Goal: Navigation & Orientation: Find specific page/section

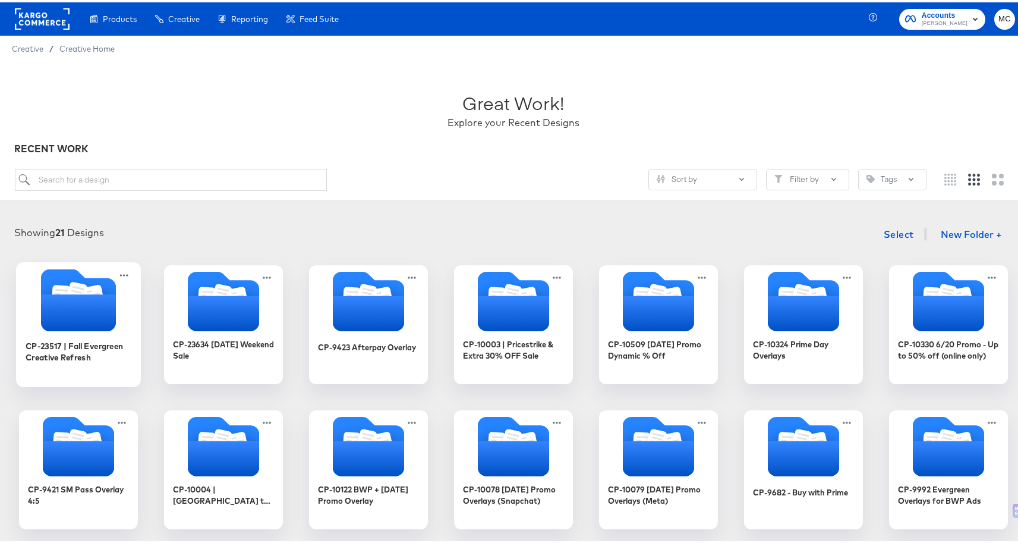
click at [84, 333] on div "CP-23517 | Fall Evergreen Creative Refresh" at bounding box center [79, 355] width 106 height 46
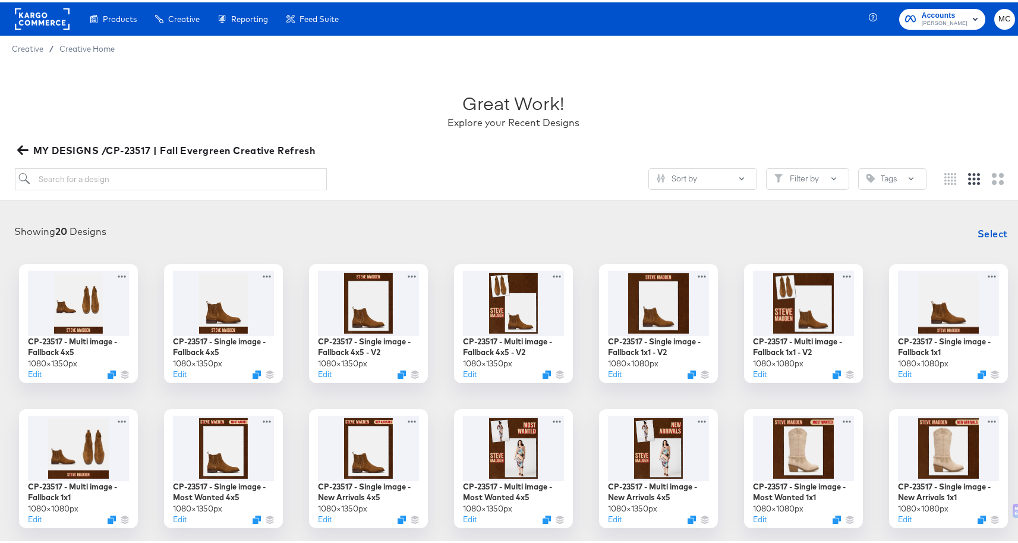
click at [318, 85] on div "Great Work! Explore your Recent Designs" at bounding box center [514, 102] width 998 height 74
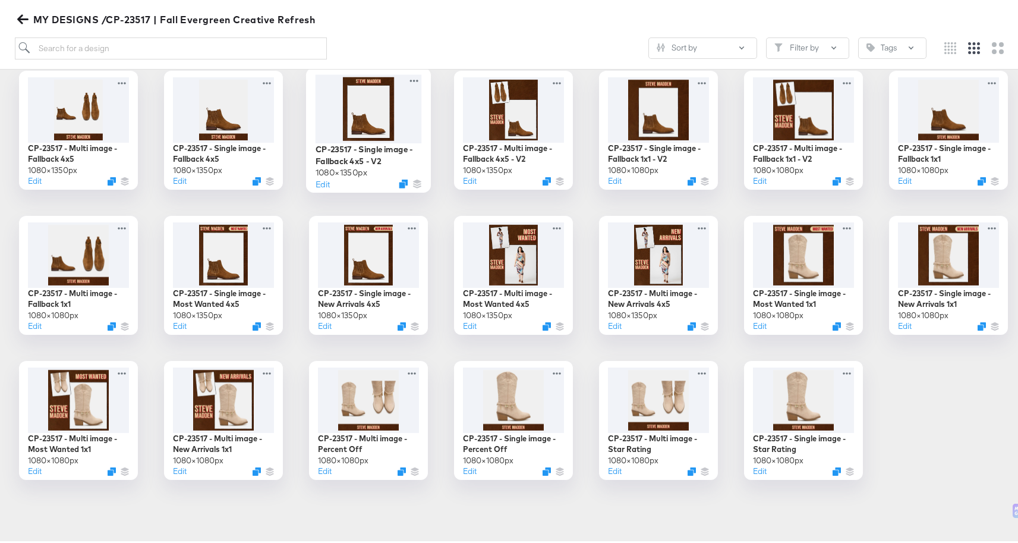
scroll to position [194, 0]
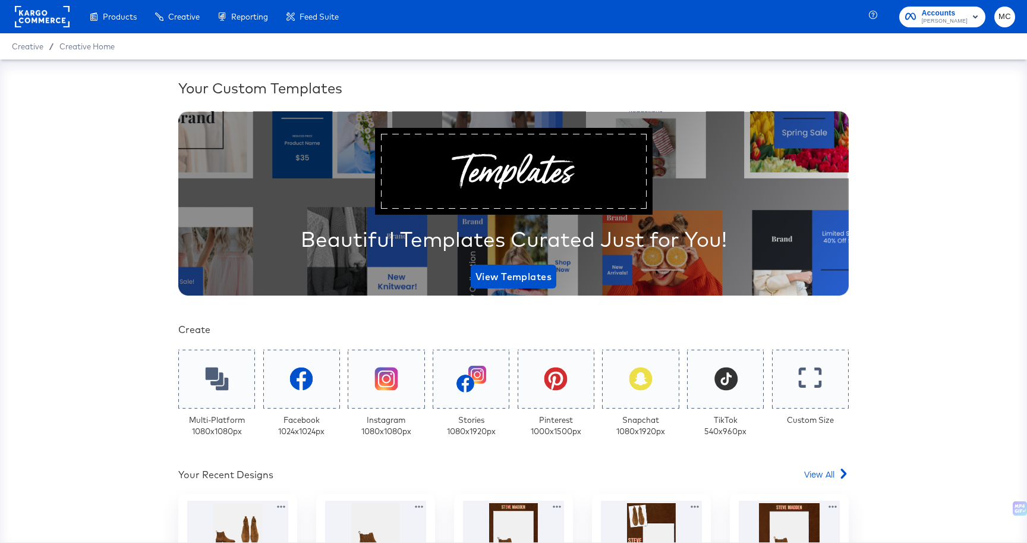
click at [20, 15] on rect at bounding box center [42, 16] width 55 height 21
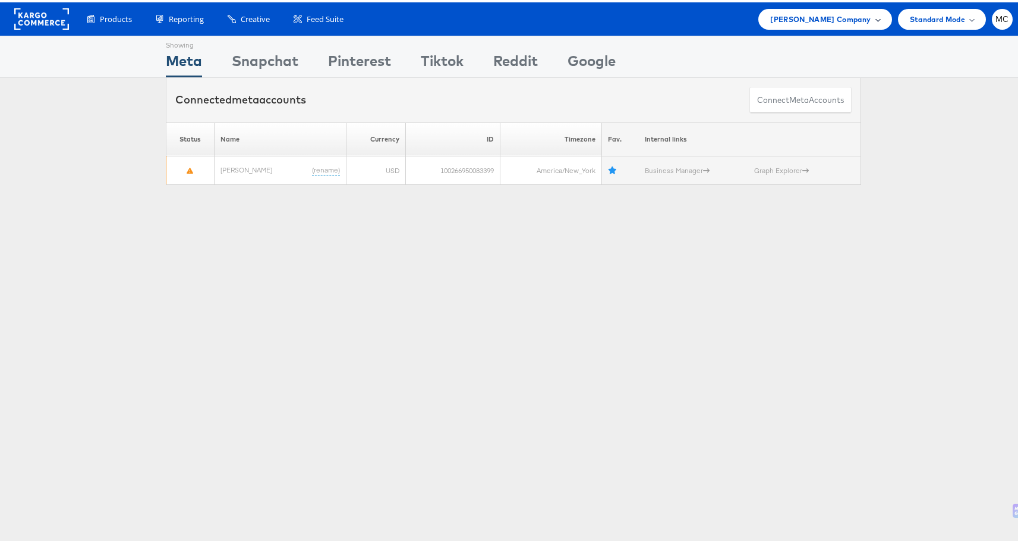
click at [859, 12] on span "[PERSON_NAME] Company" at bounding box center [820, 17] width 100 height 12
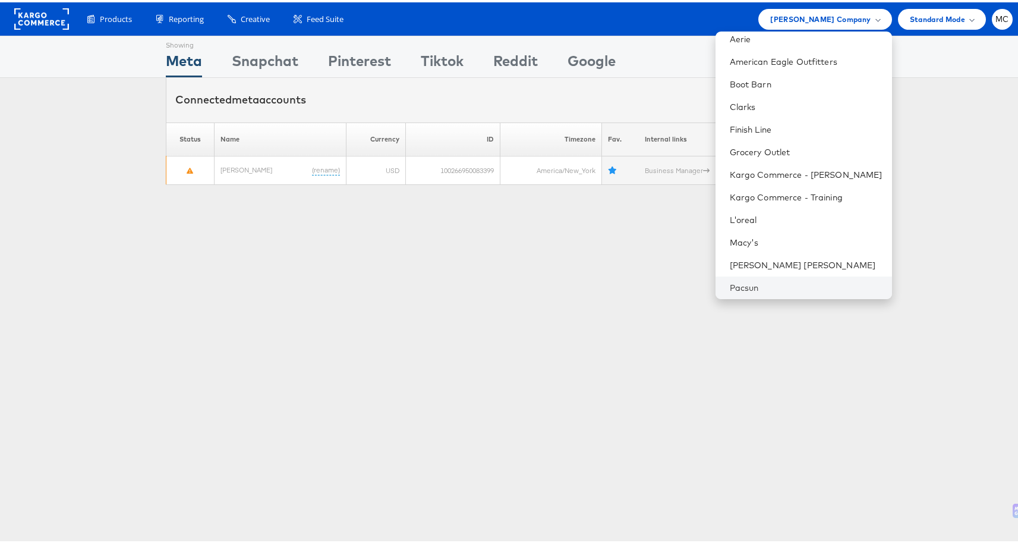
scroll to position [45, 0]
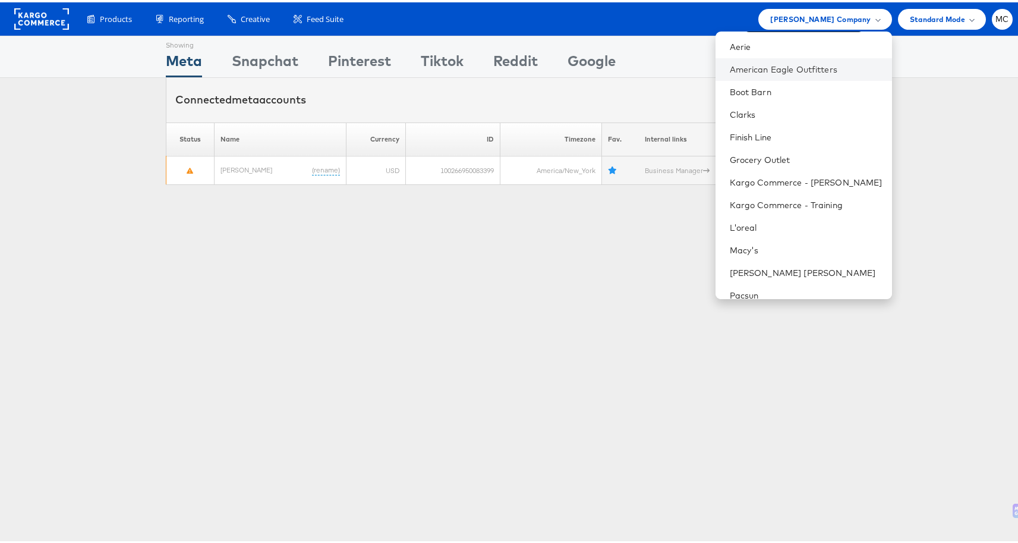
click at [791, 77] on li "American Eagle Outfitters" at bounding box center [803, 67] width 176 height 23
click at [790, 87] on link "Boot Barn" at bounding box center [806, 90] width 153 height 12
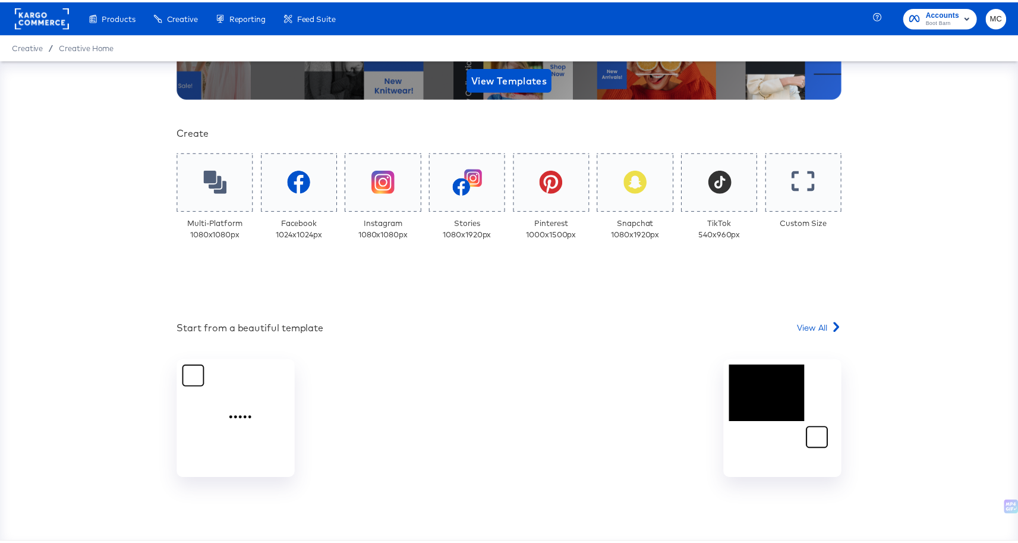
scroll to position [200, 0]
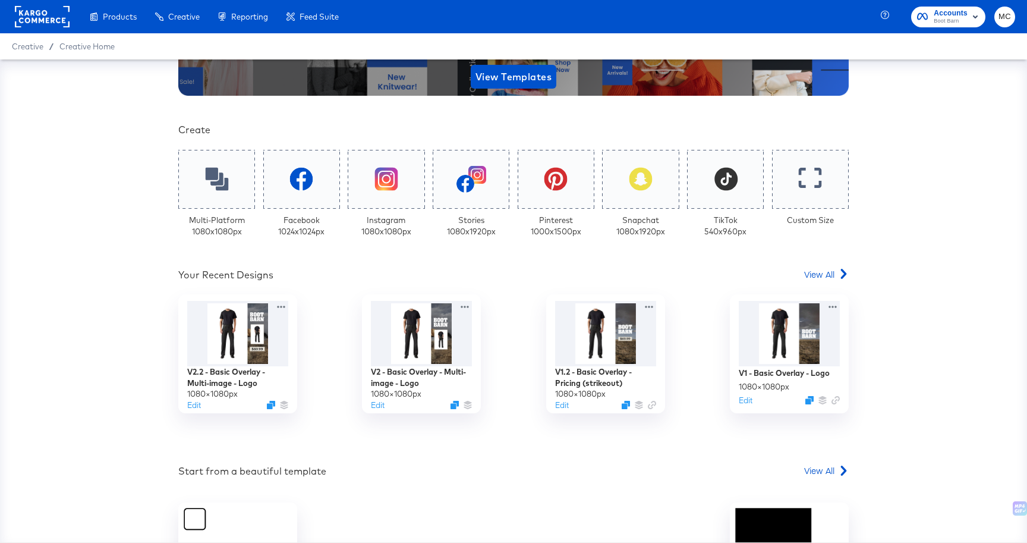
click at [823, 266] on div "Your Custom Templates Beautiful Templates Curated Just for You! View Templates …" at bounding box center [513, 282] width 670 height 809
click at [822, 276] on span "View All" at bounding box center [819, 274] width 30 height 12
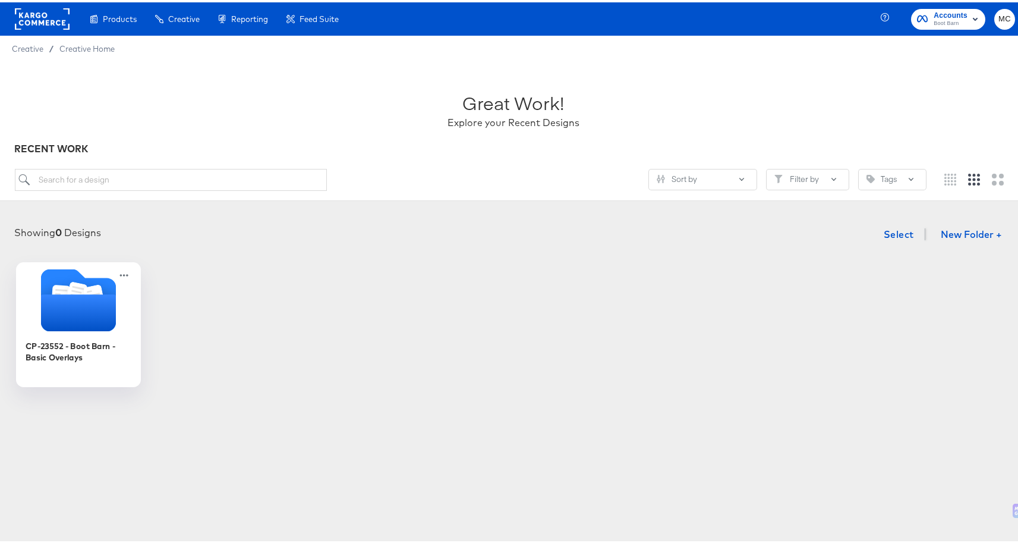
click at [61, 285] on icon "Folder" at bounding box center [61, 293] width 19 height 23
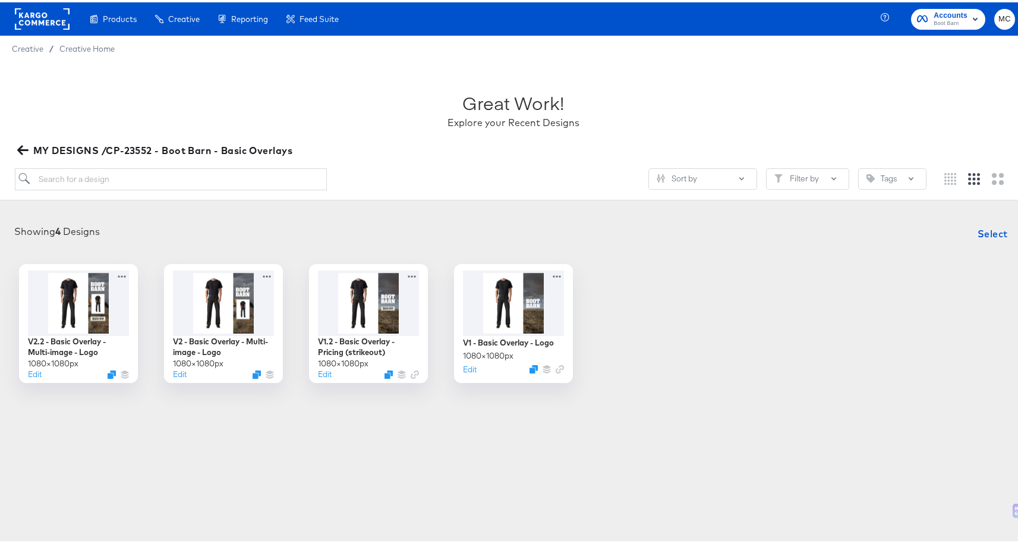
click at [39, 27] on div at bounding box center [42, 16] width 55 height 33
